Goal: Information Seeking & Learning: Find specific page/section

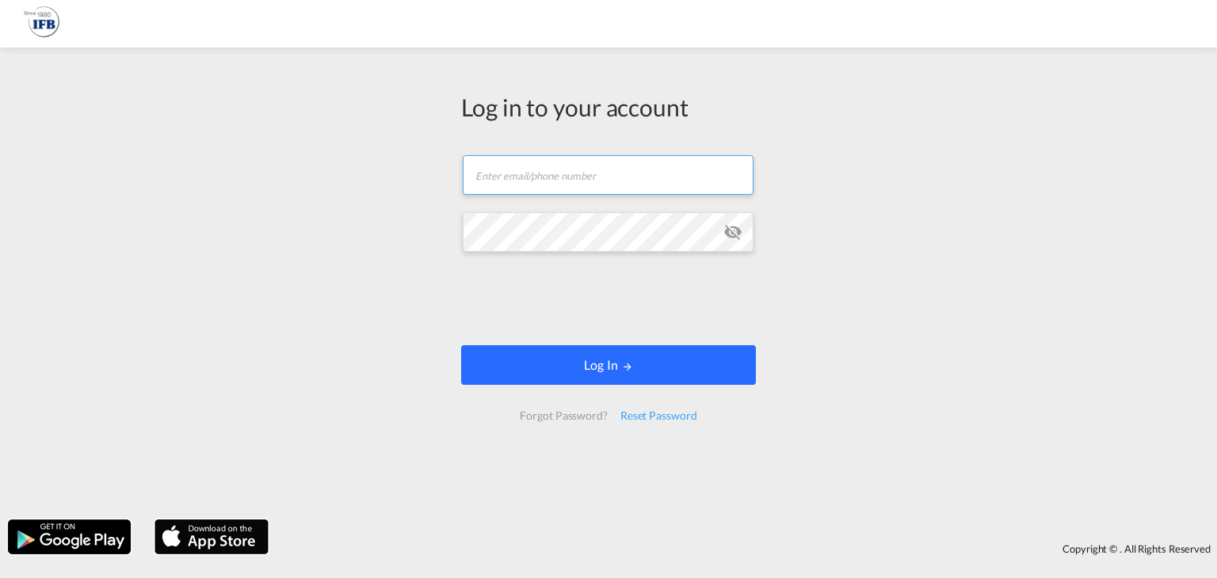
type input "[PERSON_NAME][DOMAIN_NAME][EMAIL_ADDRESS][DOMAIN_NAME]"
click at [555, 364] on button "Log In" at bounding box center [608, 365] width 295 height 40
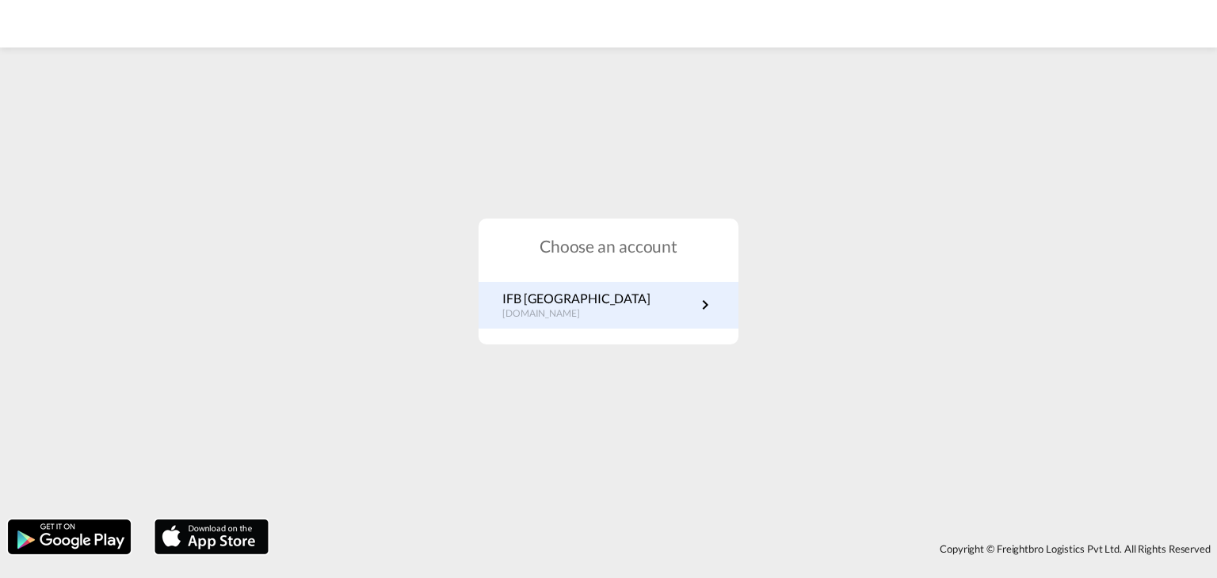
click at [639, 305] on link "IFB Germany [DOMAIN_NAME]" at bounding box center [608, 305] width 212 height 31
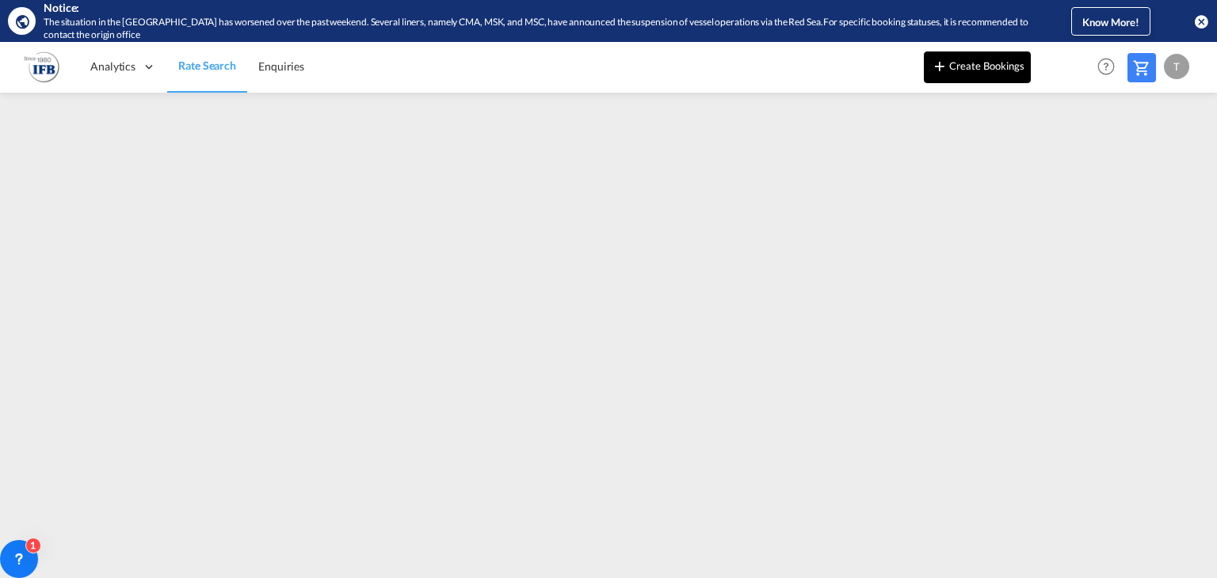
drag, startPoint x: 1068, startPoint y: 356, endPoint x: 964, endPoint y: 61, distance: 313.2
click at [787, 56] on div "Analytics Reports Rate Search Enquiries Create Bookings Help Resources Product …" at bounding box center [608, 66] width 1169 height 49
